Goal: Task Accomplishment & Management: Manage account settings

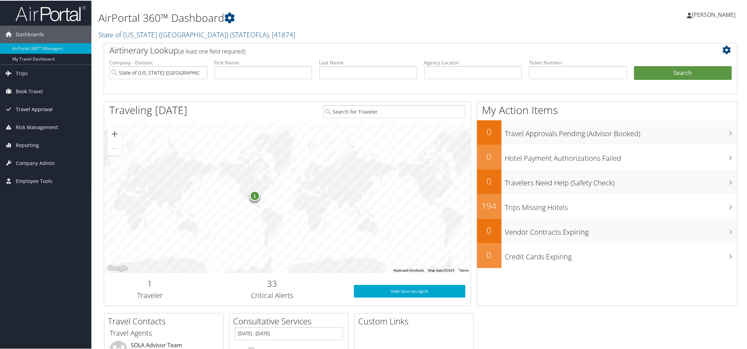
click at [38, 108] on span "Travel Approval" at bounding box center [34, 109] width 37 height 18
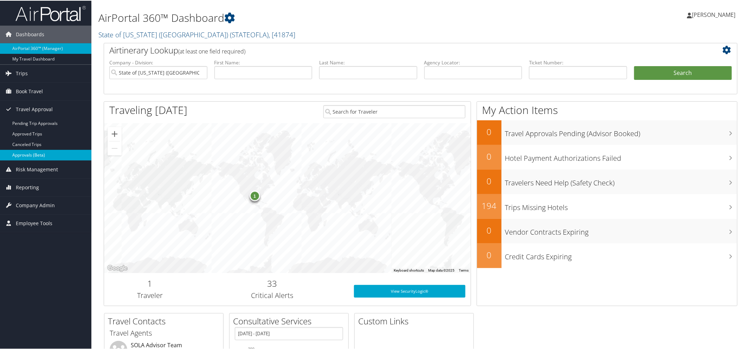
click at [33, 156] on link "Approvals (Beta)" at bounding box center [45, 154] width 91 height 11
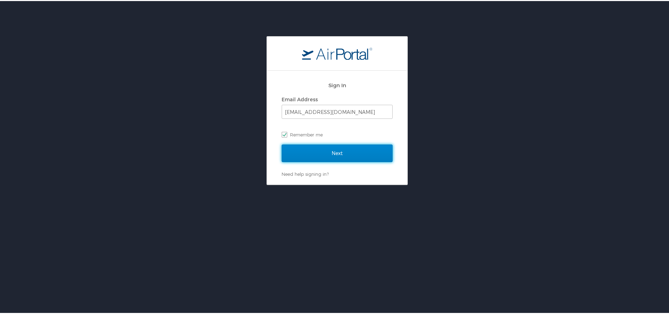
click at [332, 150] on input "Next" at bounding box center [337, 152] width 111 height 18
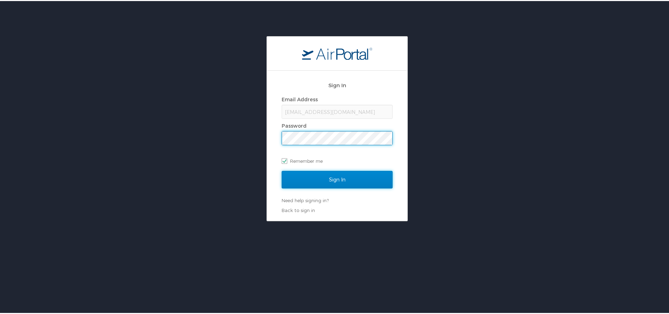
click at [334, 179] on input "Sign In" at bounding box center [337, 179] width 111 height 18
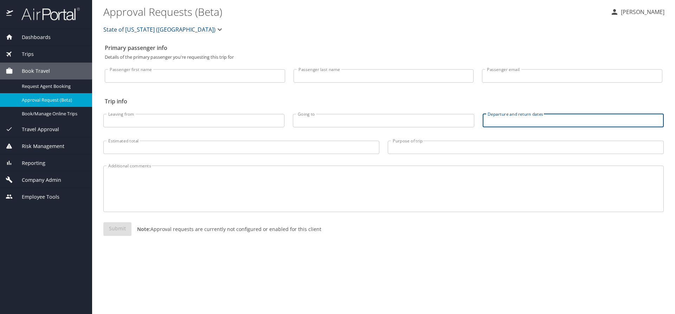
click at [502, 119] on input "Departure and return dates" at bounding box center [572, 120] width 181 height 13
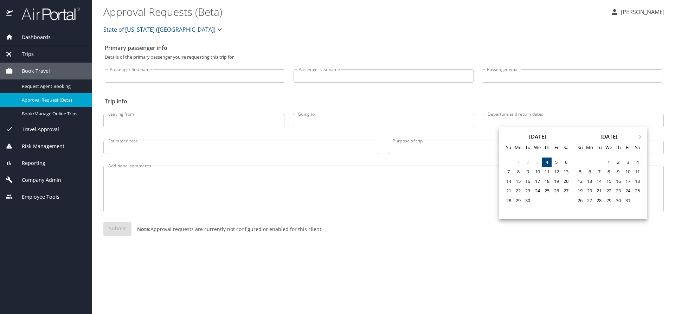
click at [44, 131] on div at bounding box center [337, 157] width 675 height 314
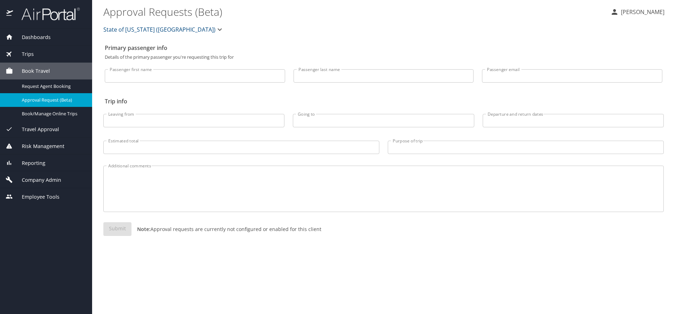
click at [42, 130] on span "Travel Approval" at bounding box center [36, 129] width 46 height 8
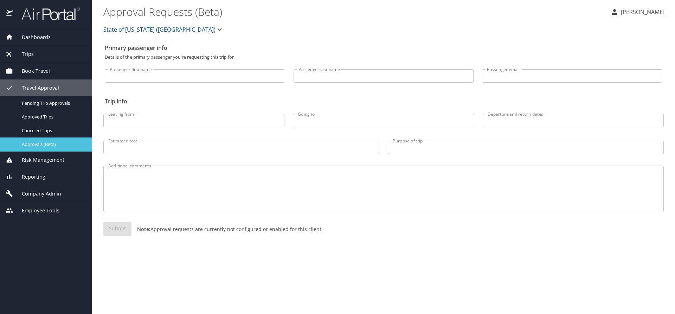
click at [48, 145] on span "Approvals (Beta)" at bounding box center [53, 144] width 62 height 7
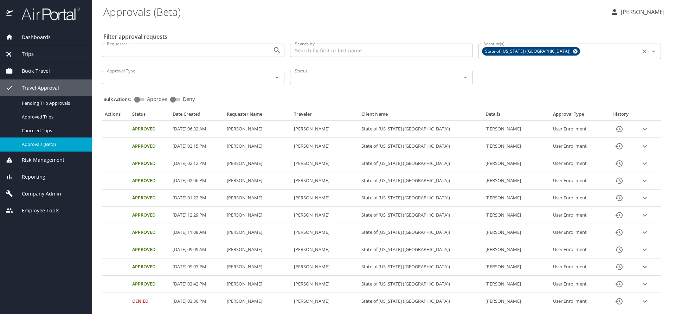
click at [572, 53] on icon at bounding box center [574, 51] width 5 height 8
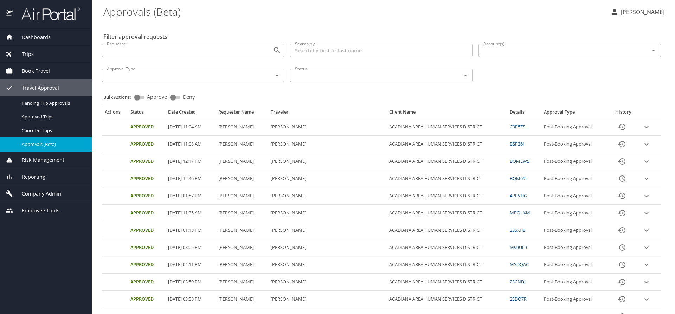
click at [535, 53] on input "Account(s)" at bounding box center [558, 50] width 157 height 9
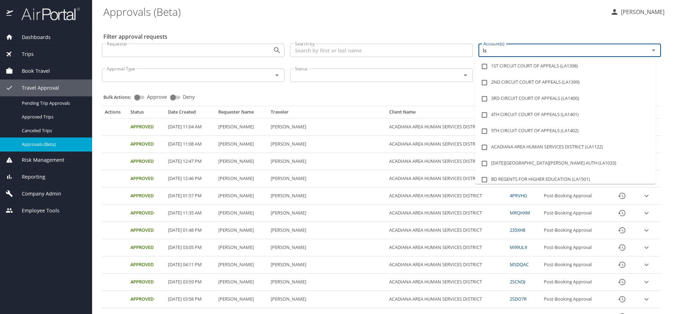
type input "lsu"
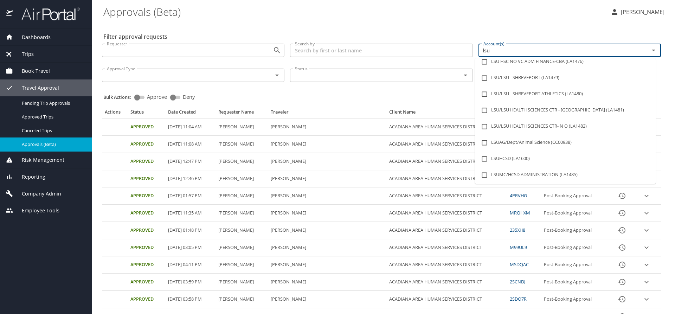
scroll to position [105, 0]
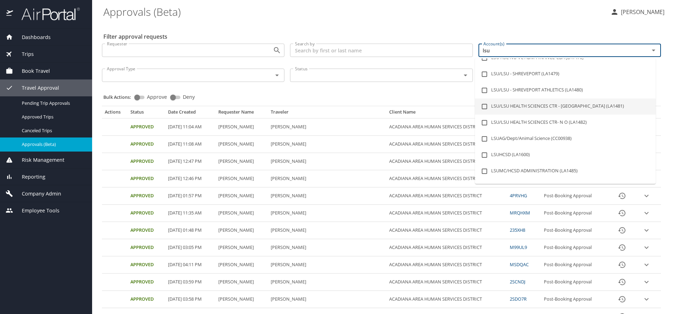
click at [559, 104] on li "LSU/LSU HEALTH SCIENCES CTR - [GEOGRAPHIC_DATA] (LA1481)" at bounding box center [565, 106] width 181 height 16
checkbox input "true"
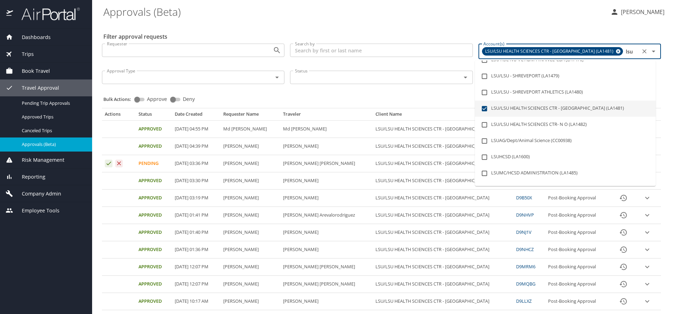
type input "lsu"
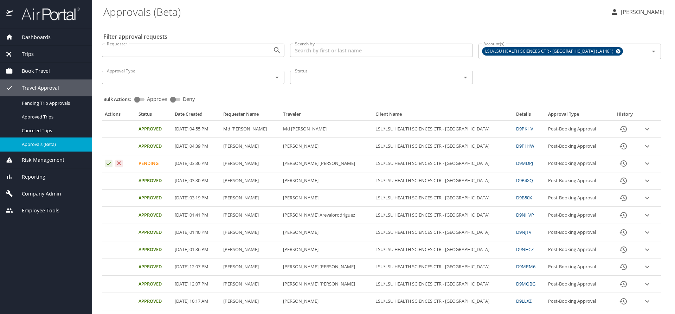
click at [376, 95] on div "Bulk Actions: Approve Deny" at bounding box center [383, 95] width 560 height 15
click at [645, 163] on icon "expand row" at bounding box center [647, 163] width 4 height 2
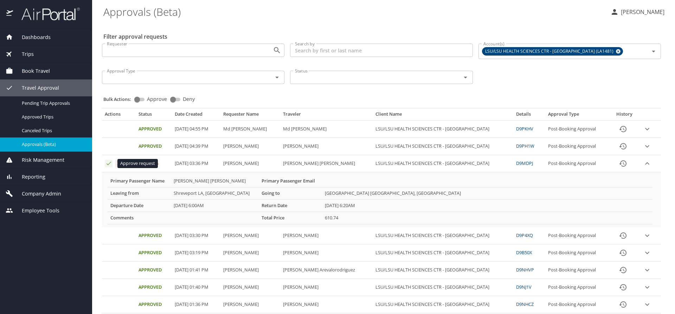
click at [106, 165] on icon "Approval table" at bounding box center [108, 163] width 7 height 7
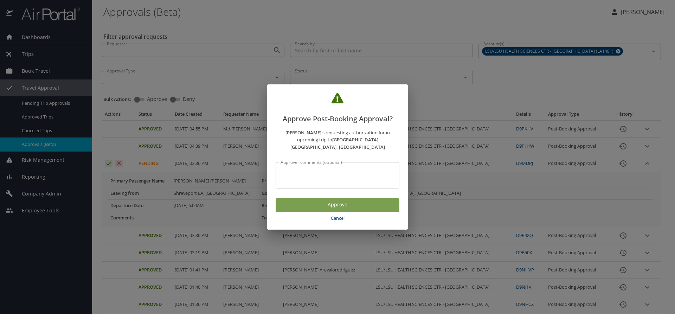
click at [295, 200] on span "Approve" at bounding box center [337, 204] width 112 height 9
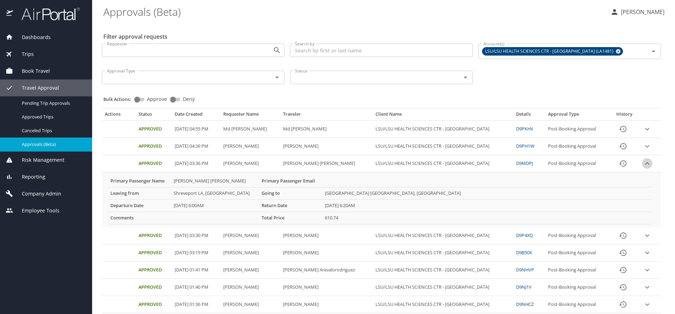
click at [643, 162] on icon "expand row" at bounding box center [647, 163] width 8 height 8
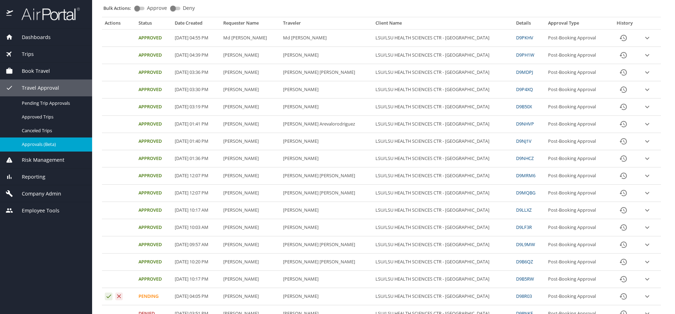
scroll to position [0, 0]
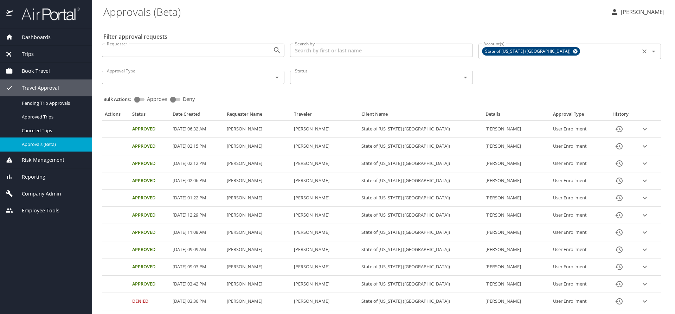
click at [572, 49] on icon at bounding box center [574, 51] width 5 height 8
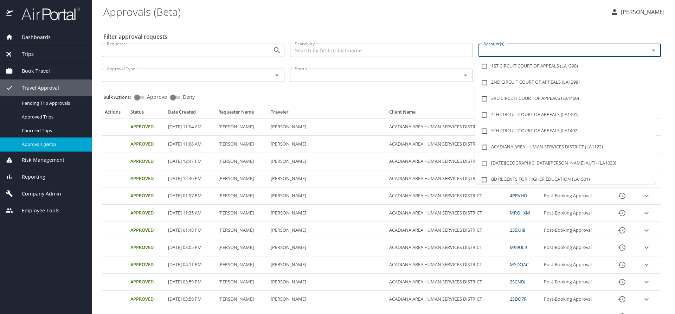
click at [498, 52] on input "Account(s)" at bounding box center [558, 50] width 157 height 9
type input "lsu"
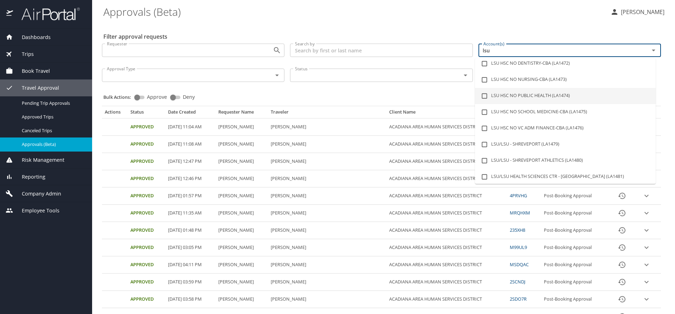
scroll to position [105, 0]
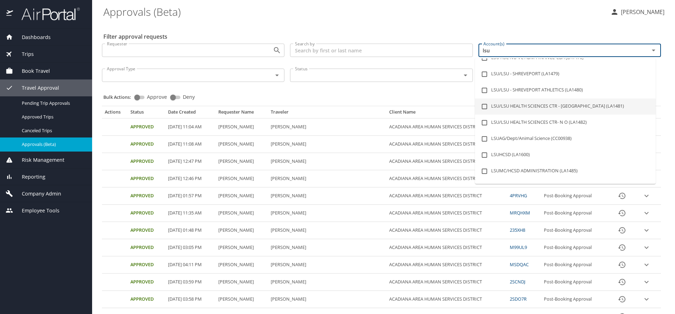
click at [526, 109] on li "LSU/LSU HEALTH SCIENCES CTR - [GEOGRAPHIC_DATA] (LA1481)" at bounding box center [565, 106] width 181 height 16
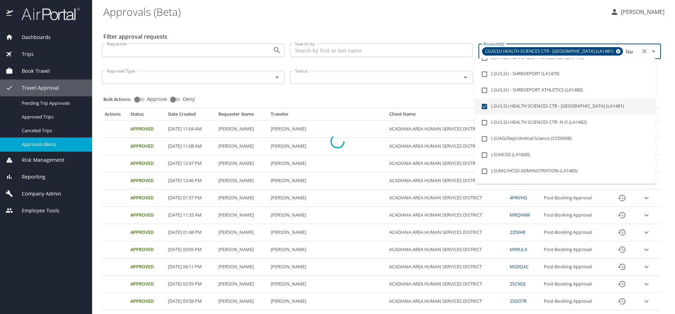
checkbox input "true"
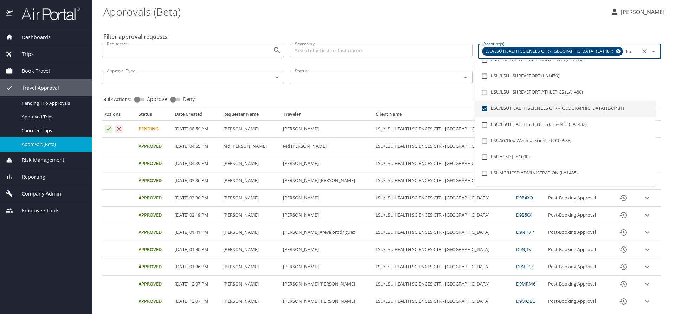
type input "lsu"
click at [406, 93] on div "Bulk Actions: Approve Deny" at bounding box center [383, 95] width 560 height 15
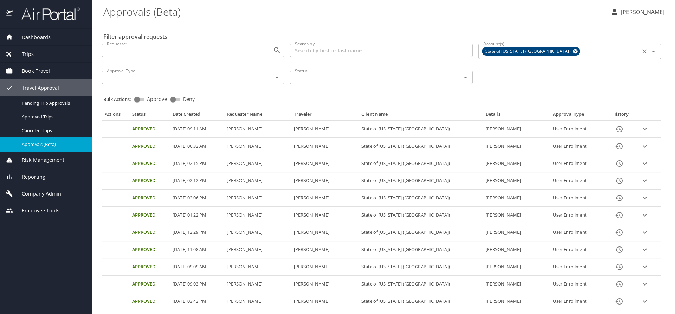
click at [573, 50] on icon at bounding box center [575, 51] width 5 height 5
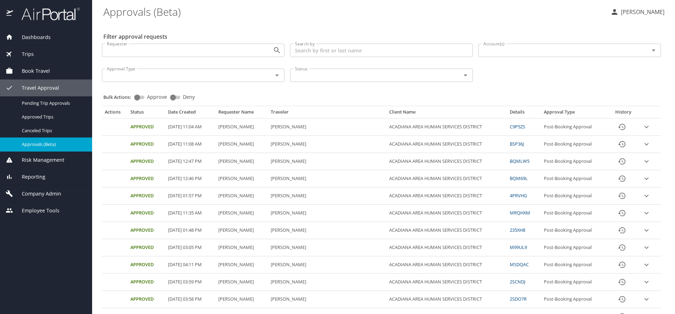
click at [537, 51] on input "Account(s)" at bounding box center [558, 50] width 157 height 9
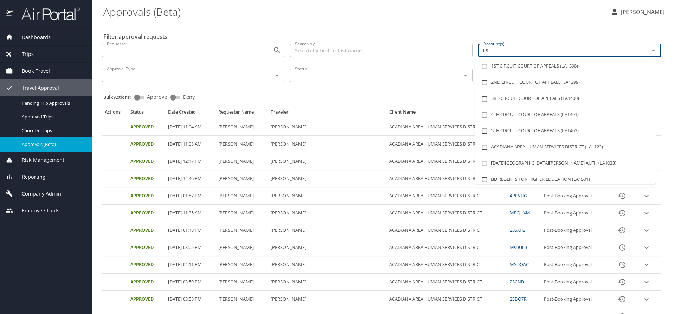
type input "LSU"
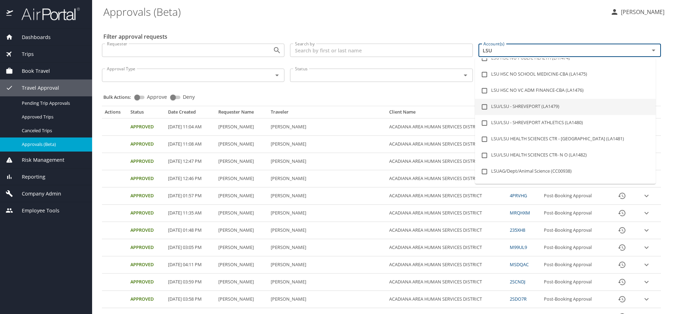
scroll to position [105, 0]
click at [571, 103] on li "LSU/LSU HEALTH SCIENCES CTR - [GEOGRAPHIC_DATA] (LA1481)" at bounding box center [565, 106] width 181 height 16
checkbox input "true"
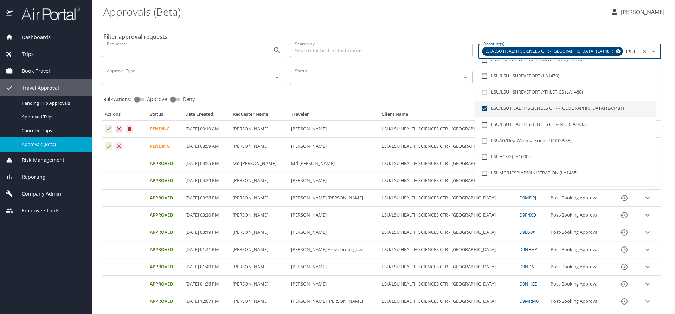
type input "LSU"
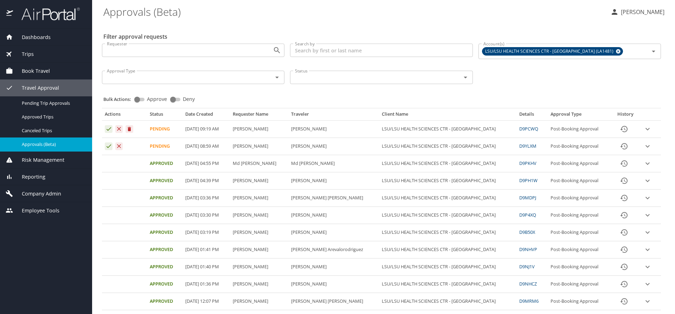
click at [384, 97] on div "Bulk Actions: Approve Deny" at bounding box center [383, 95] width 560 height 15
